Goal: Transaction & Acquisition: Purchase product/service

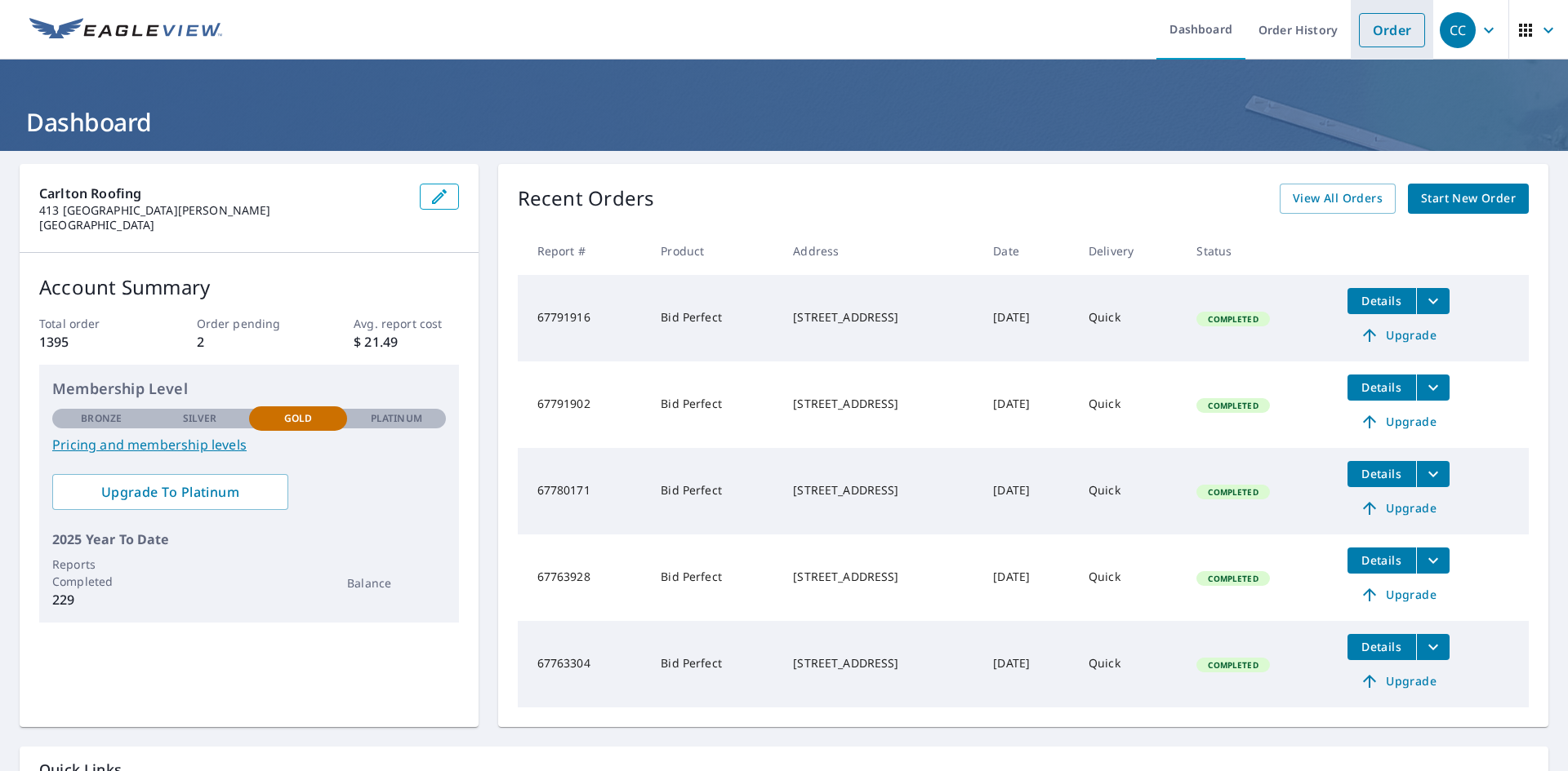
click at [1375, 44] on link "Order" at bounding box center [1392, 30] width 66 height 34
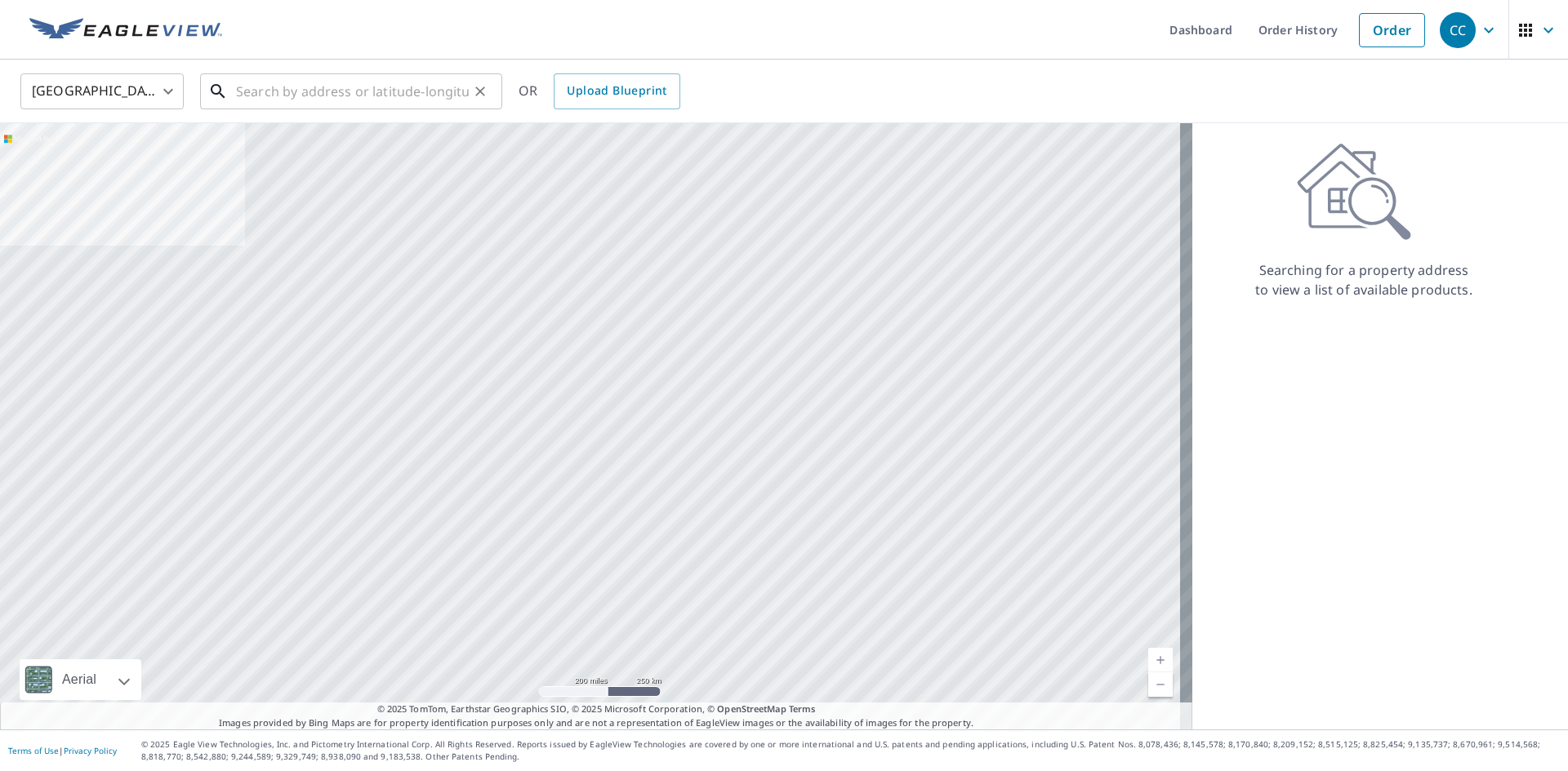
click at [300, 104] on input "text" at bounding box center [352, 91] width 232 height 45
paste input "[STREET_ADDRESS]"
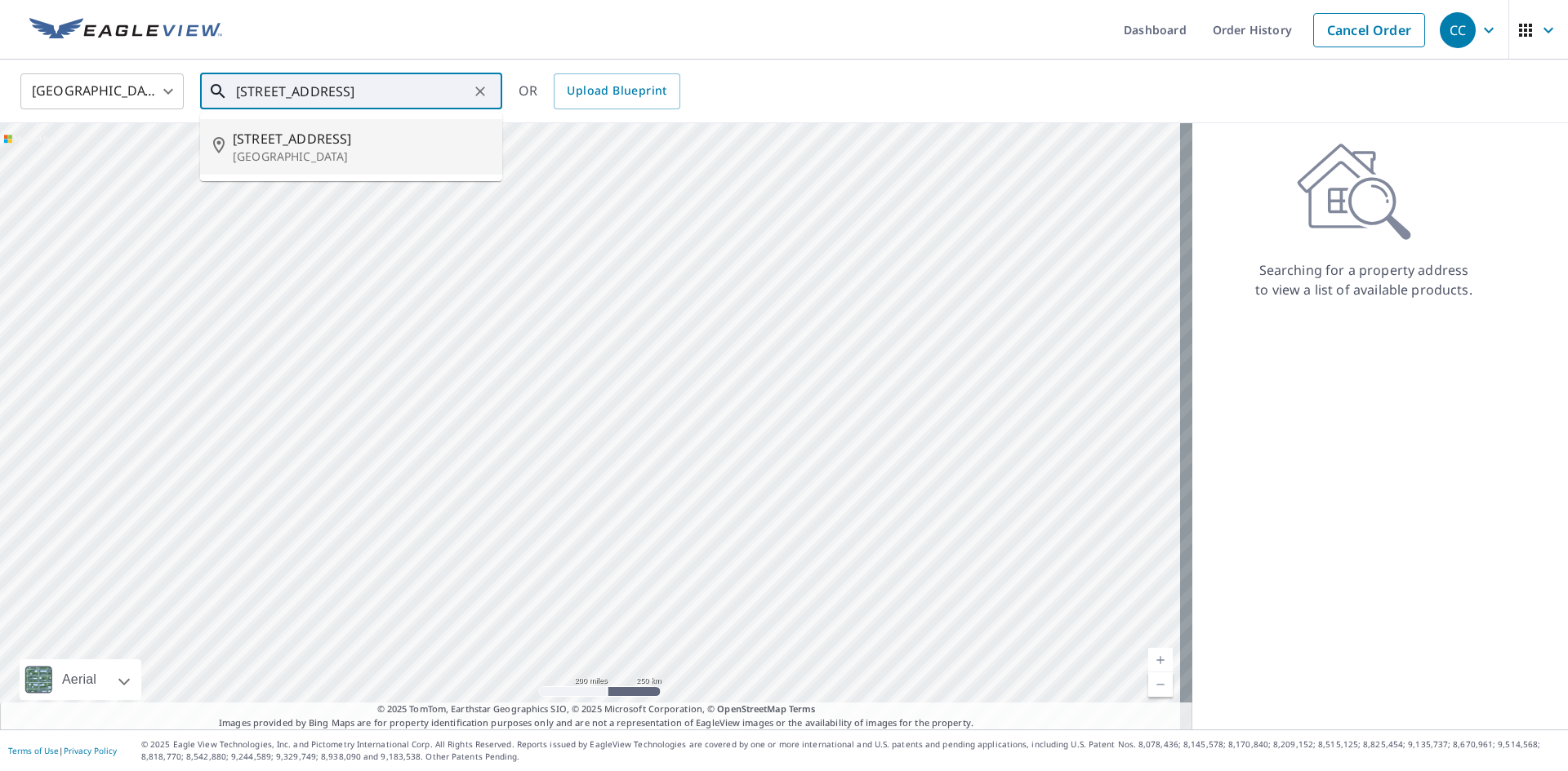
click at [295, 131] on span "[STREET_ADDRESS]" at bounding box center [360, 138] width 256 height 19
type input "[STREET_ADDRESS]"
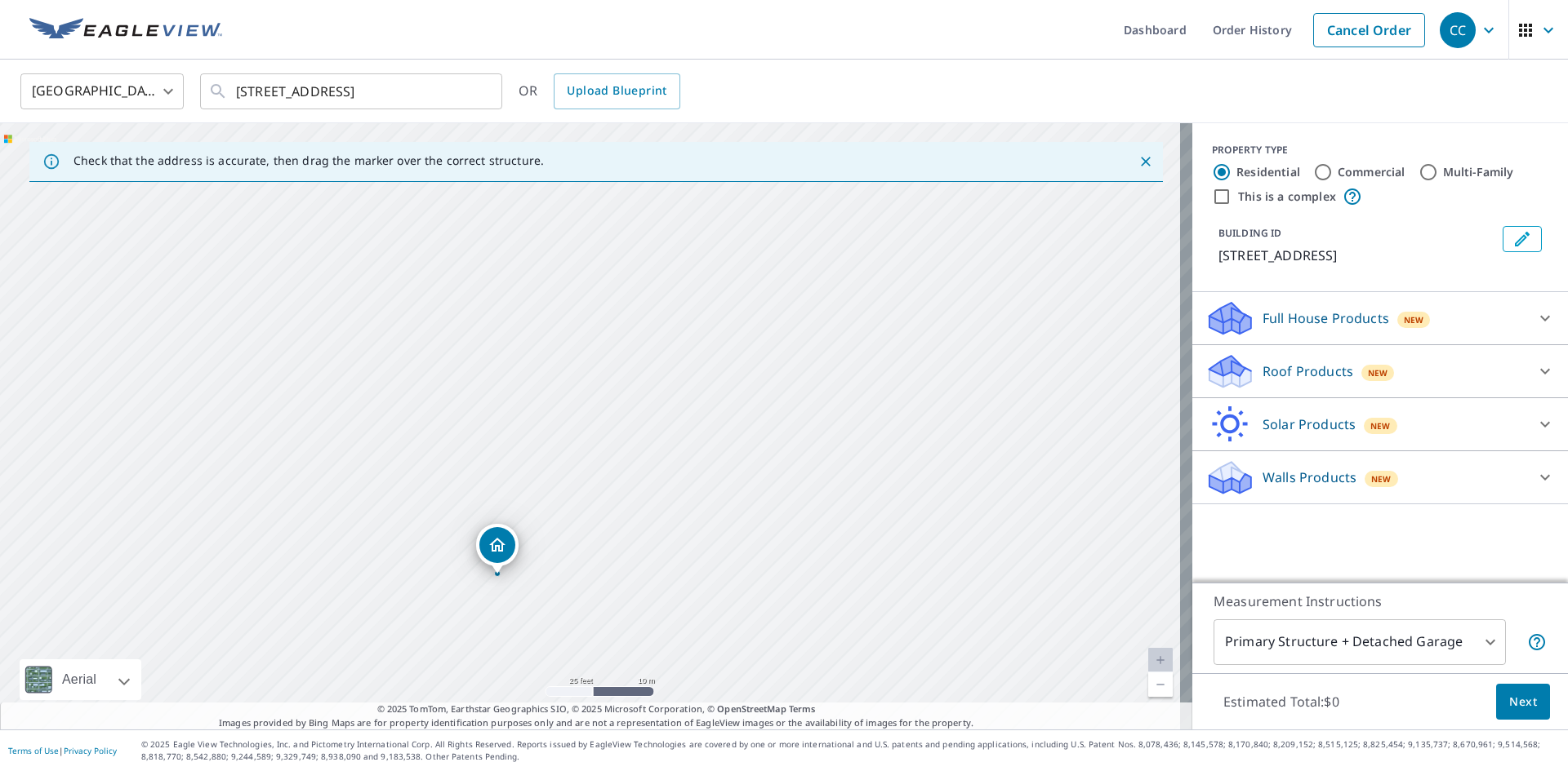
drag, startPoint x: 507, startPoint y: 452, endPoint x: 530, endPoint y: 306, distance: 147.8
click at [530, 306] on div "[STREET_ADDRESS]" at bounding box center [596, 426] width 1192 height 607
drag, startPoint x: 528, startPoint y: 376, endPoint x: 537, endPoint y: 320, distance: 56.7
click at [537, 320] on div "[STREET_ADDRESS]" at bounding box center [596, 426] width 1192 height 607
click at [1540, 371] on icon at bounding box center [1545, 371] width 10 height 6
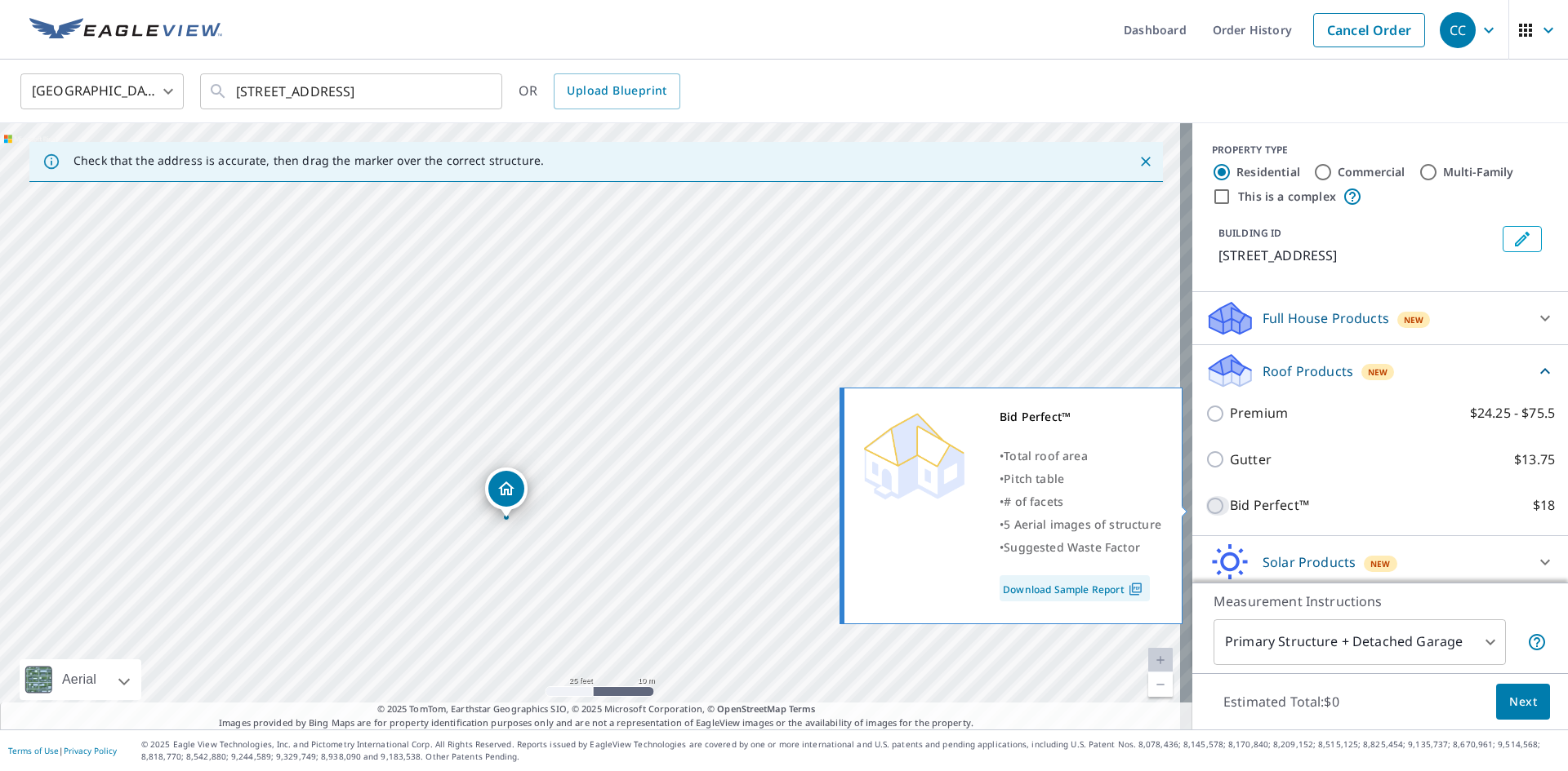
click at [1206, 509] on input "Bid Perfect™ $18" at bounding box center [1218, 506] width 24 height 19
checkbox input "true"
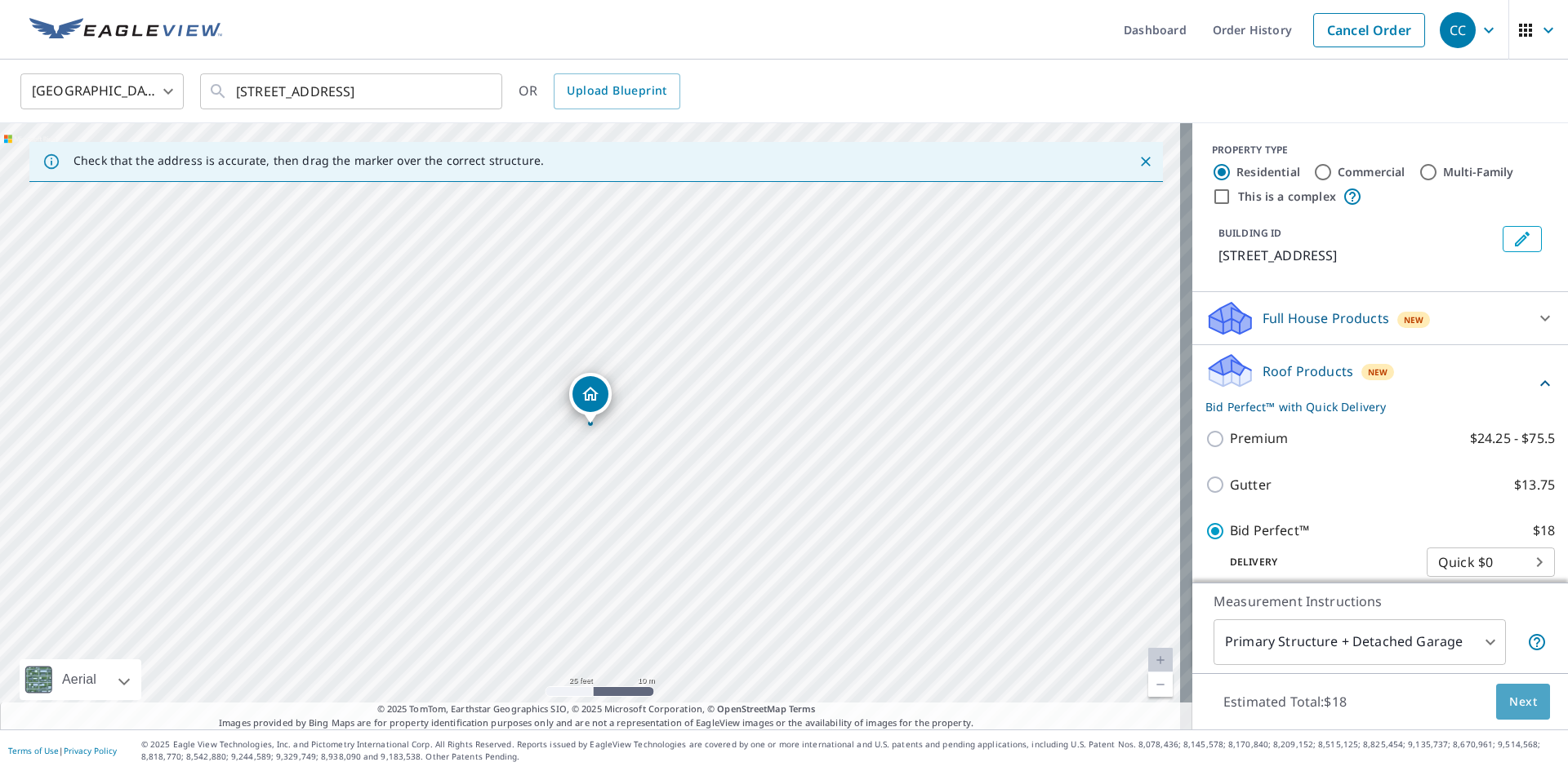
click at [1520, 706] on span "Next" at bounding box center [1523, 702] width 28 height 20
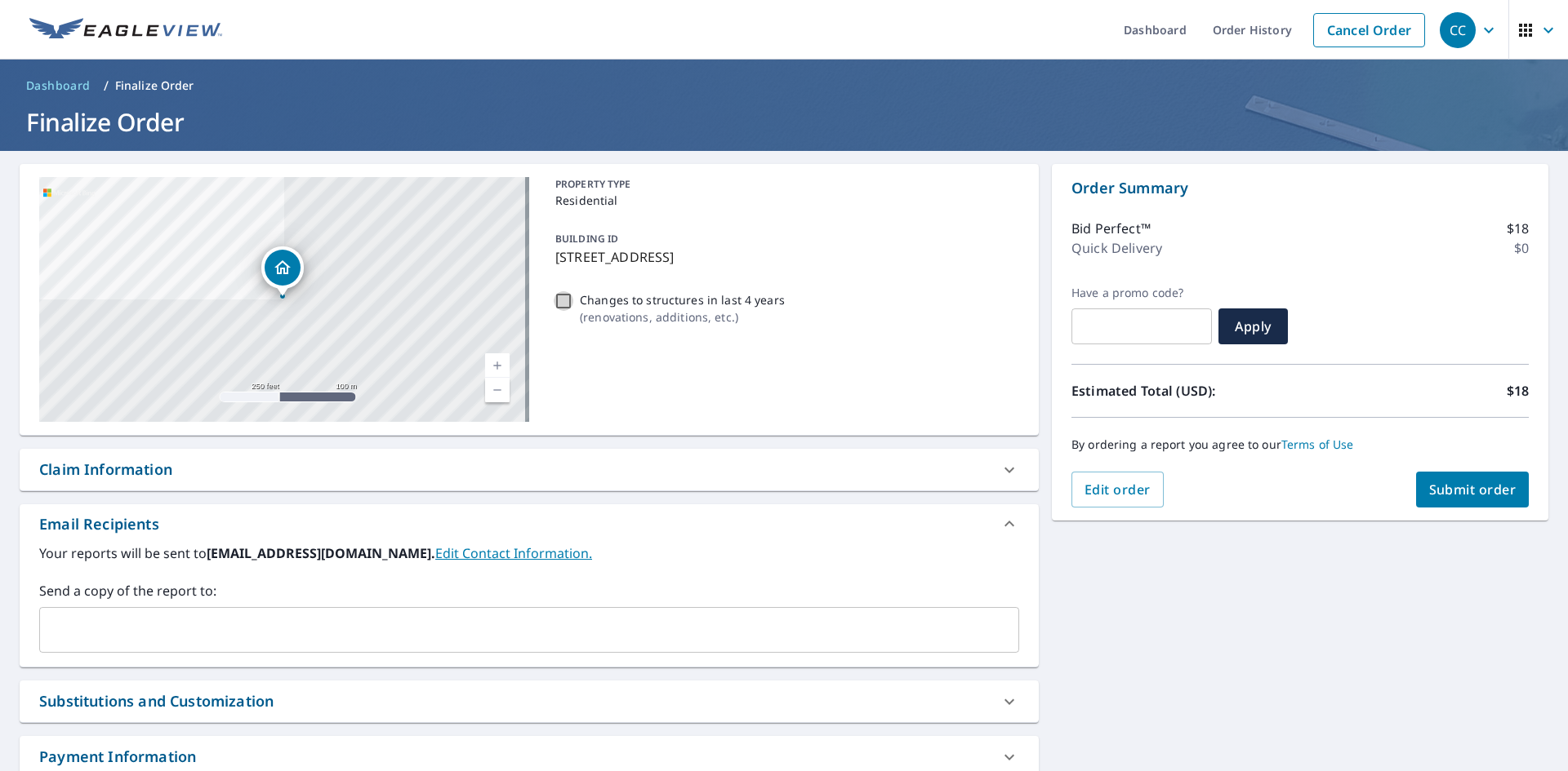
click at [558, 301] on input "Changes to structures in last 4 years ( renovations, additions, etc. )" at bounding box center [563, 301] width 19 height 19
checkbox input "true"
click at [1461, 491] on span "Submit order" at bounding box center [1473, 489] width 87 height 18
